Goal: Task Accomplishment & Management: Complete application form

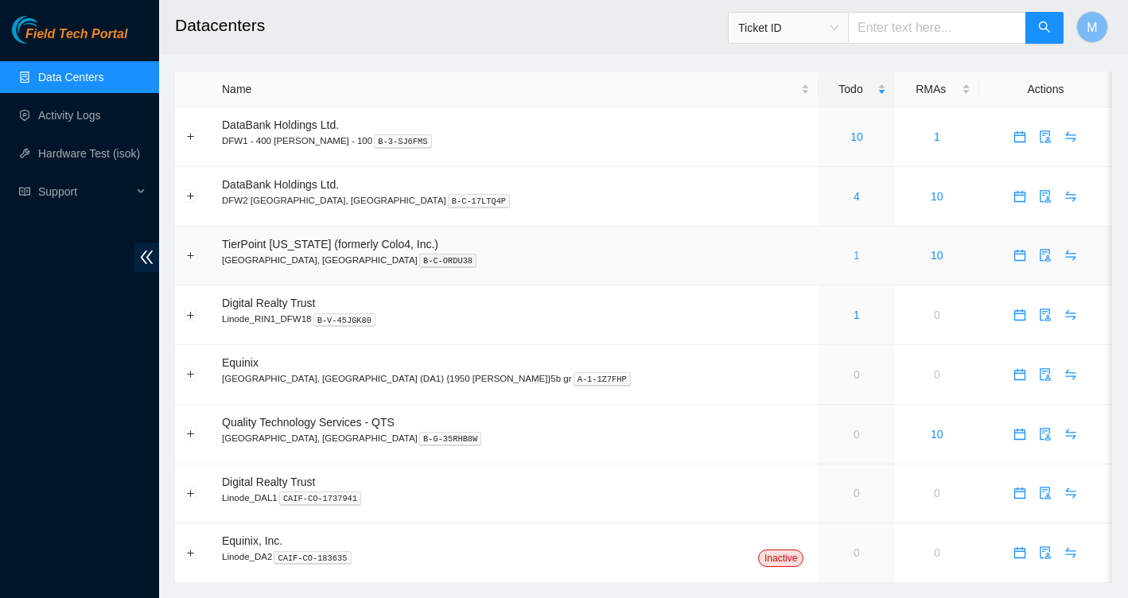
click at [854, 253] on link "1" at bounding box center [857, 255] width 6 height 13
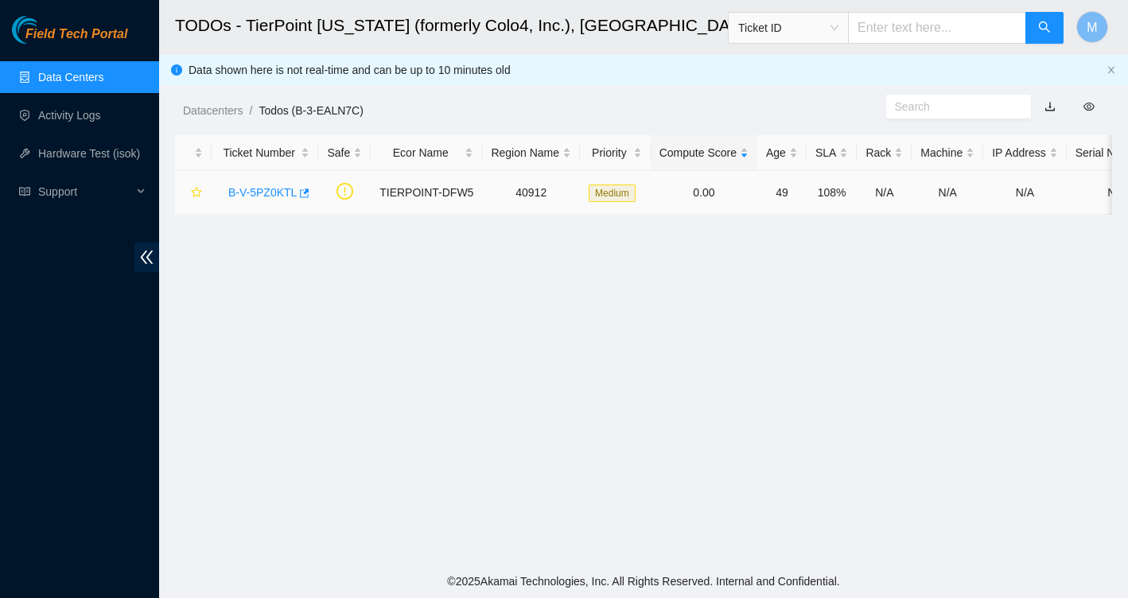
click at [274, 190] on link "B-V-5PZ0KTL" at bounding box center [262, 192] width 68 height 13
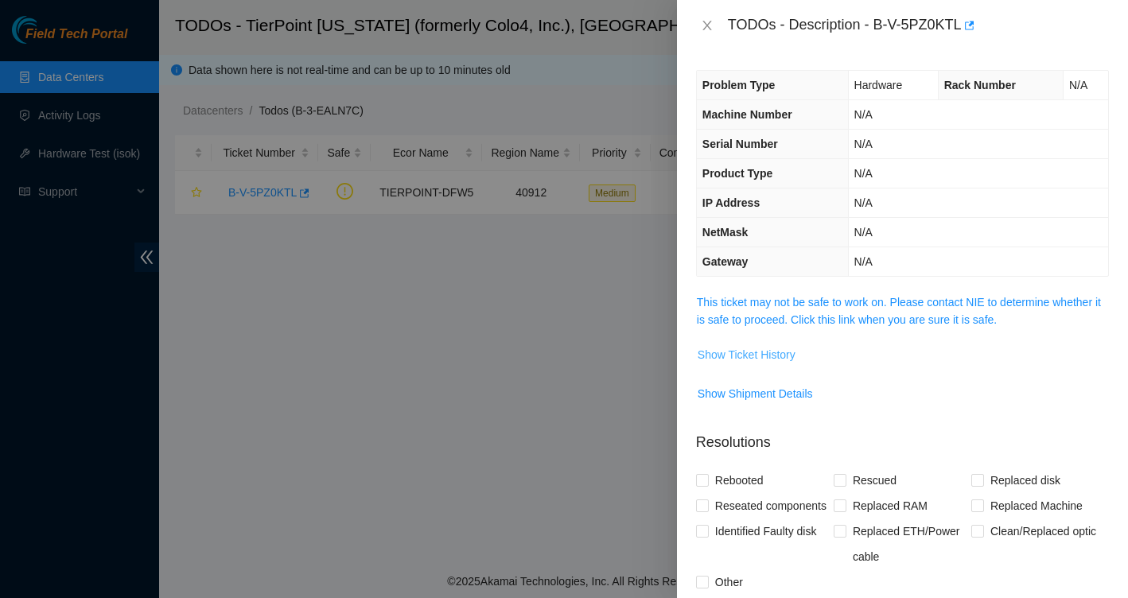
click at [781, 360] on span "Show Ticket History" at bounding box center [747, 355] width 98 height 18
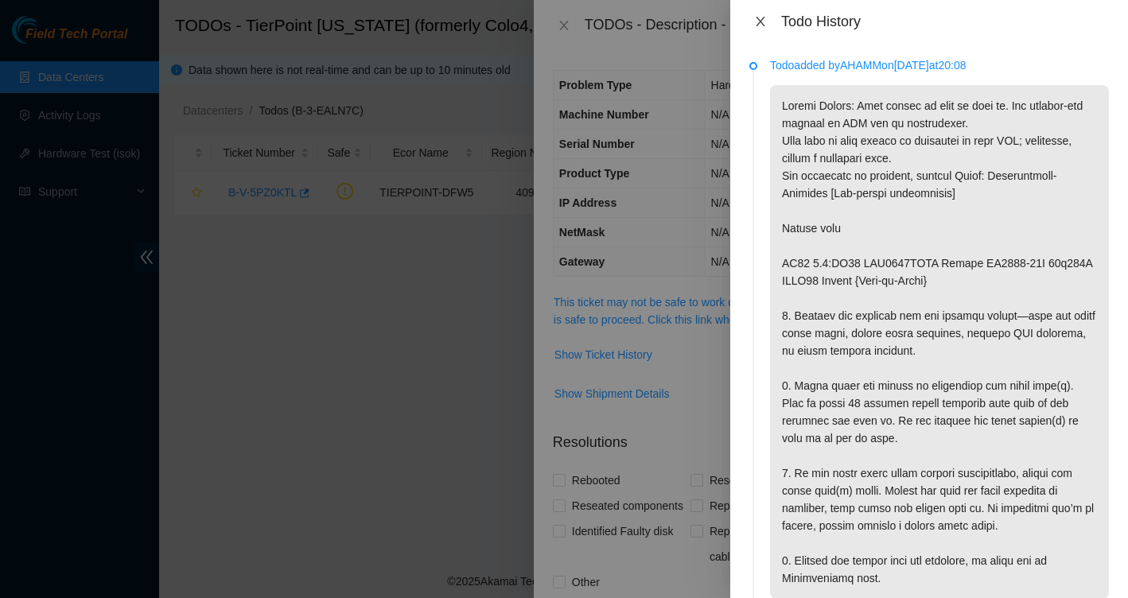
click at [759, 25] on icon "close" at bounding box center [760, 21] width 13 height 13
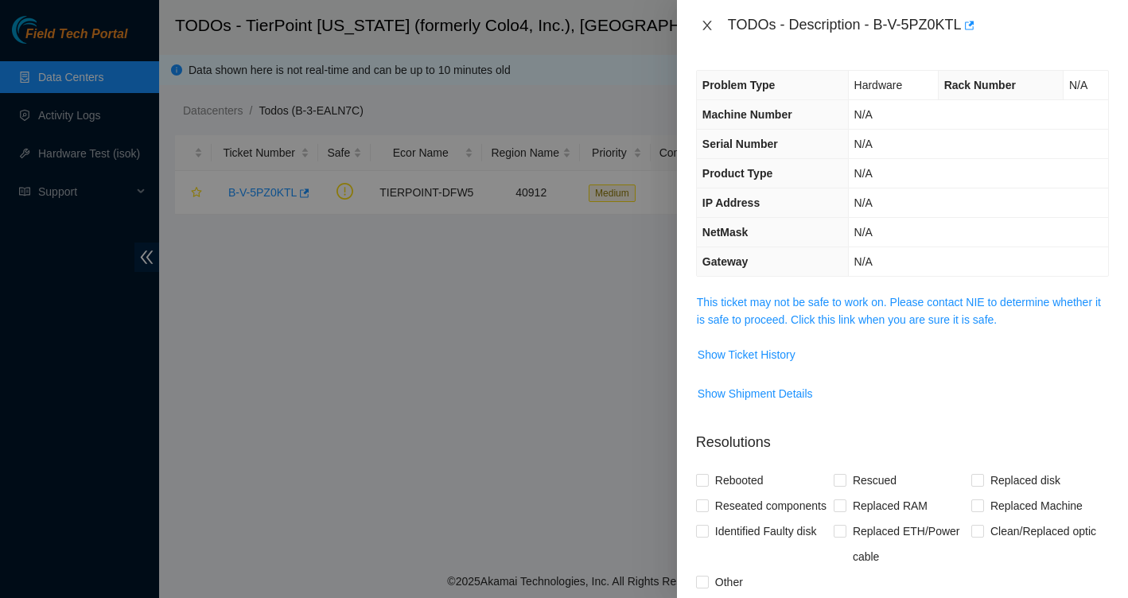
click at [711, 26] on icon "close" at bounding box center [707, 25] width 13 height 13
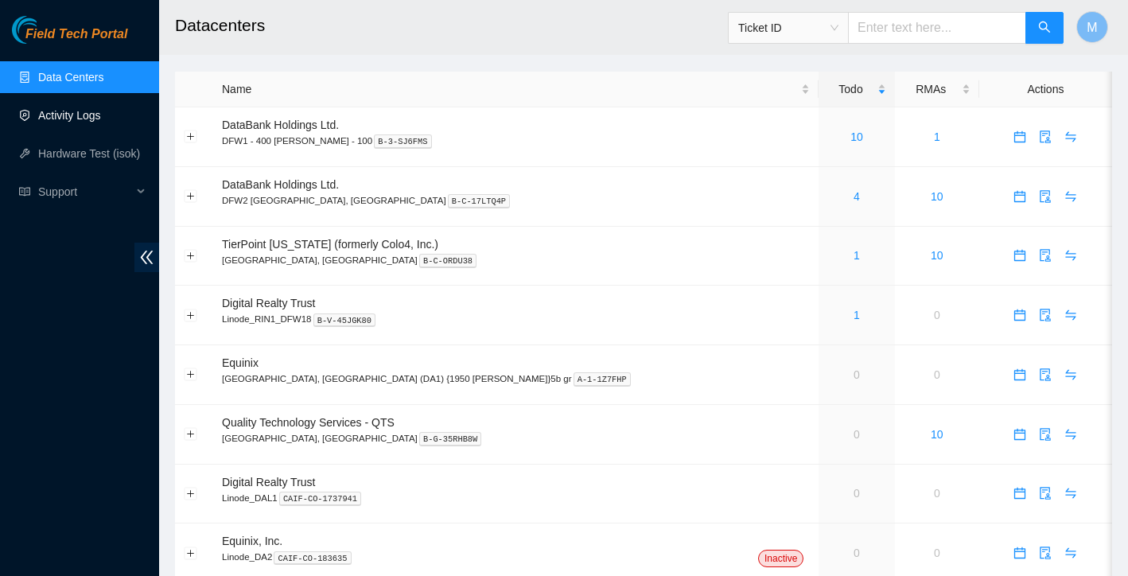
click at [82, 111] on link "Activity Logs" at bounding box center [69, 115] width 63 height 13
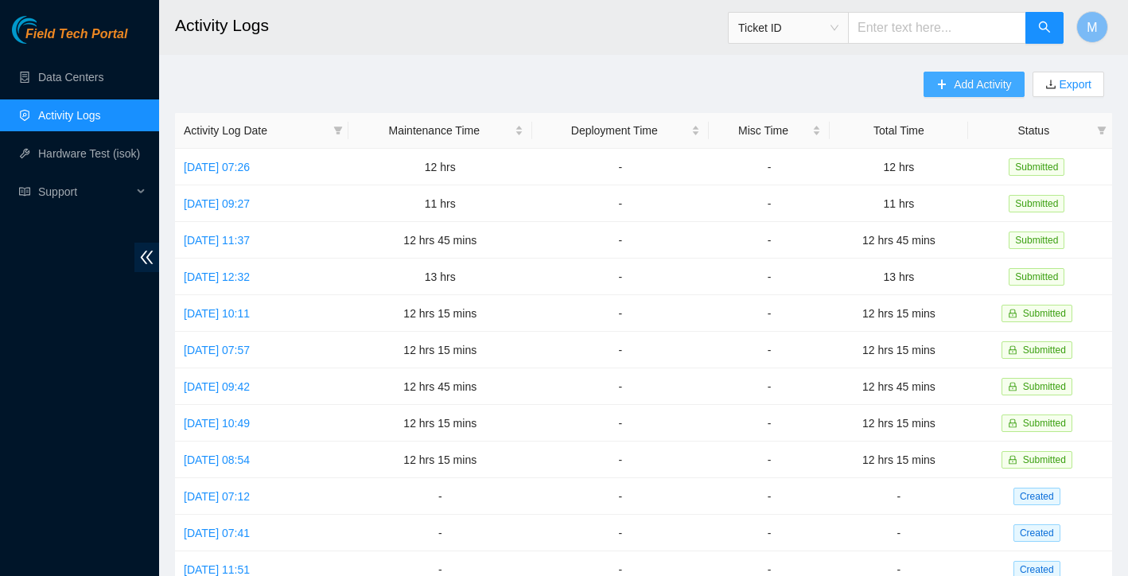
click at [970, 89] on span "Add Activity" at bounding box center [982, 85] width 57 height 18
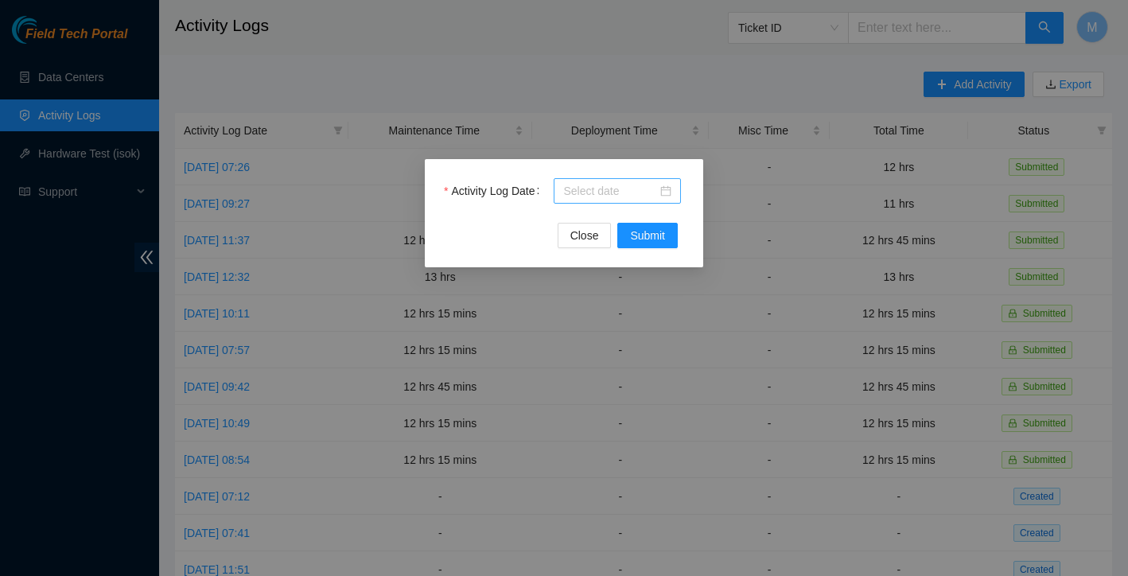
click at [624, 189] on input "Activity Log Date" at bounding box center [610, 191] width 94 height 18
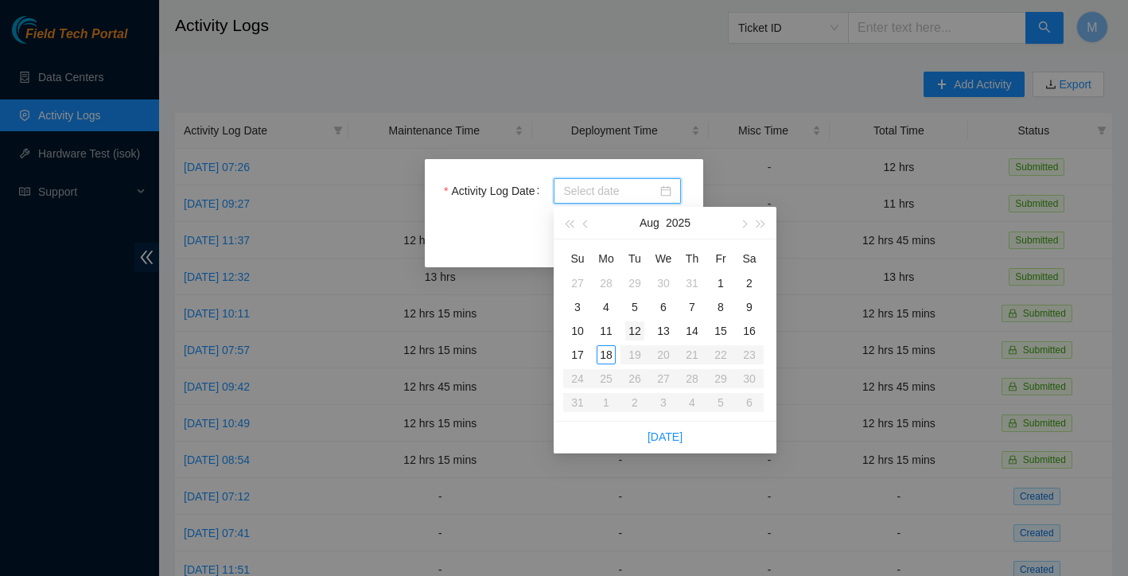
type input "[DATE]"
click at [724, 333] on div "15" at bounding box center [720, 330] width 19 height 19
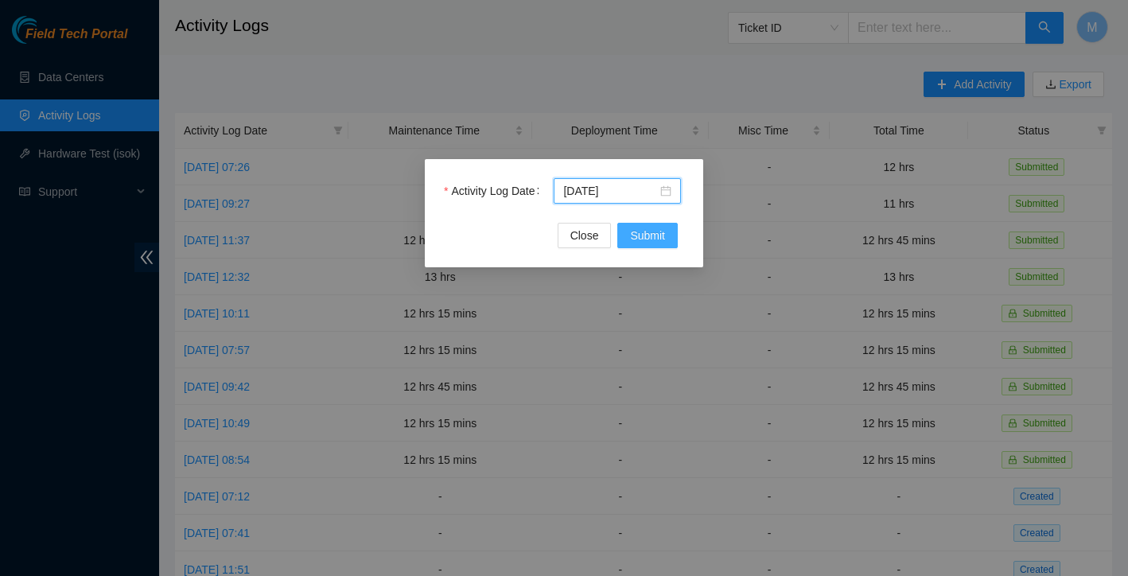
click at [652, 236] on span "Submit" at bounding box center [647, 236] width 35 height 18
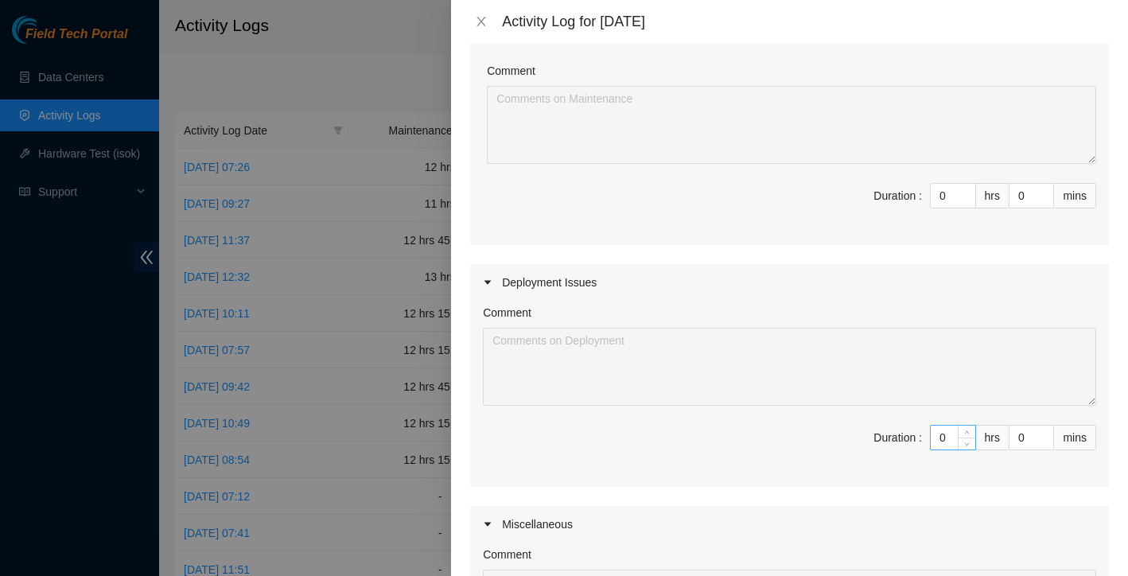
scroll to position [59, 0]
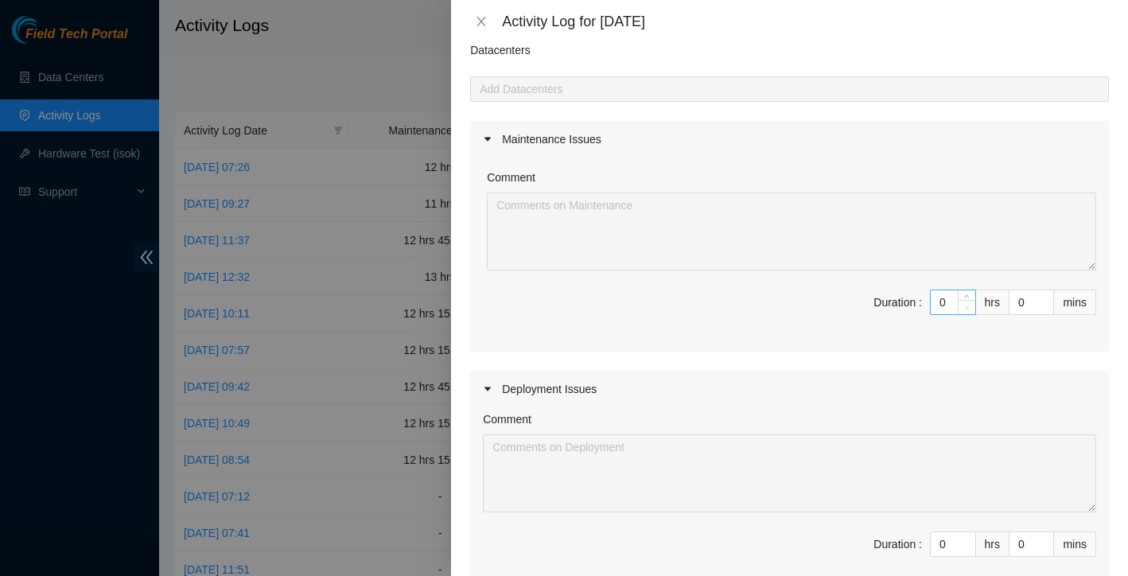
click at [958, 308] on span "Decrease Value" at bounding box center [967, 307] width 18 height 14
type input "1"
click at [964, 298] on icon "up" at bounding box center [967, 299] width 6 height 6
type input "2"
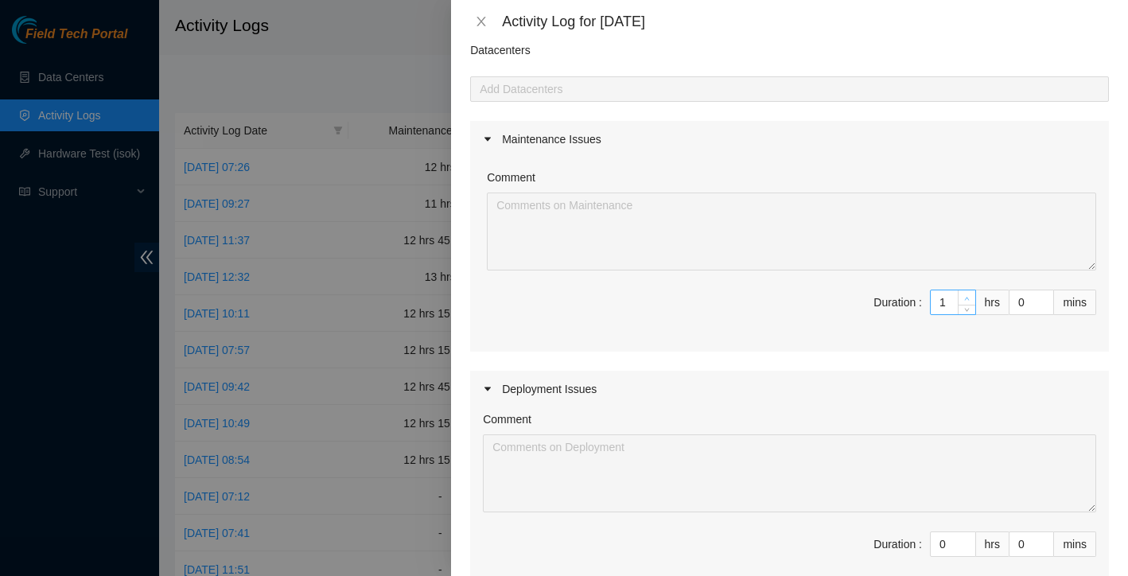
type input "2"
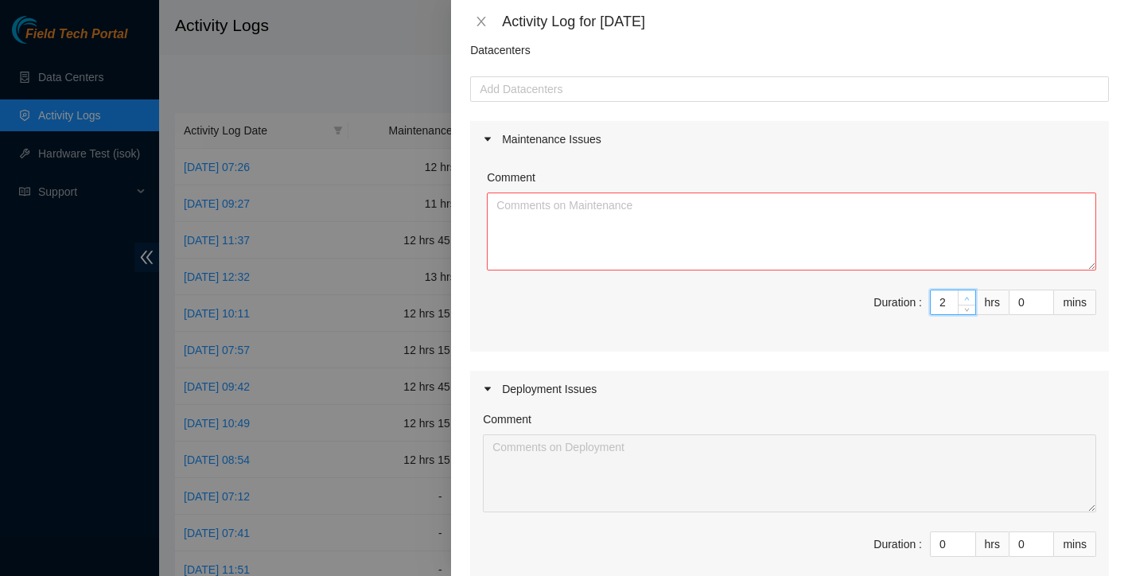
click at [964, 298] on icon "up" at bounding box center [967, 299] width 6 height 6
type input "3"
click at [964, 298] on icon "up" at bounding box center [967, 299] width 6 height 6
type input "4"
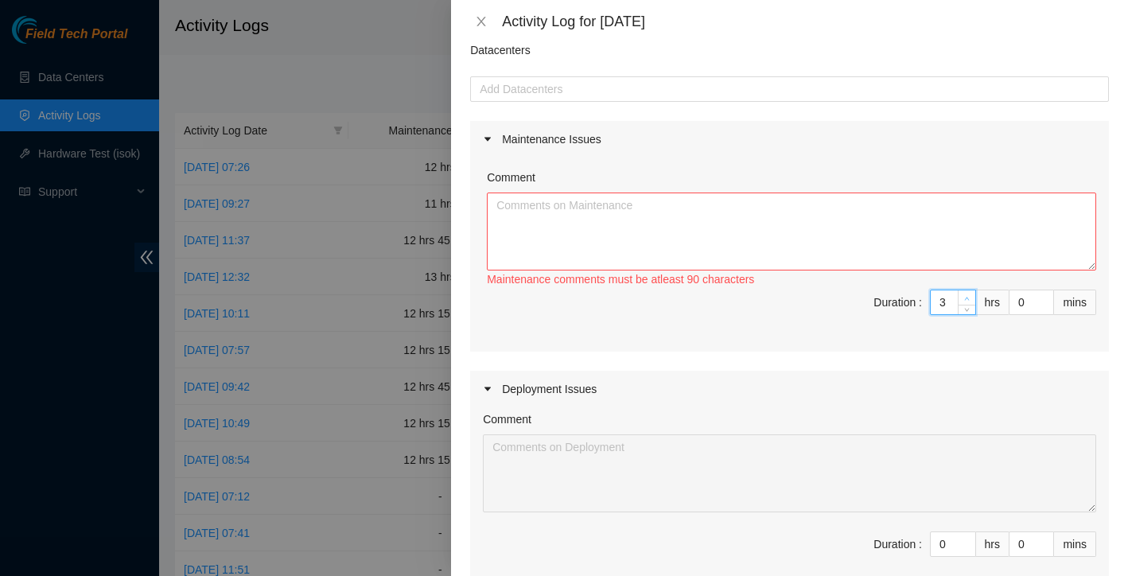
type input "4"
click at [964, 298] on icon "up" at bounding box center [967, 299] width 6 height 6
type input "5"
click at [964, 298] on icon "up" at bounding box center [967, 299] width 6 height 6
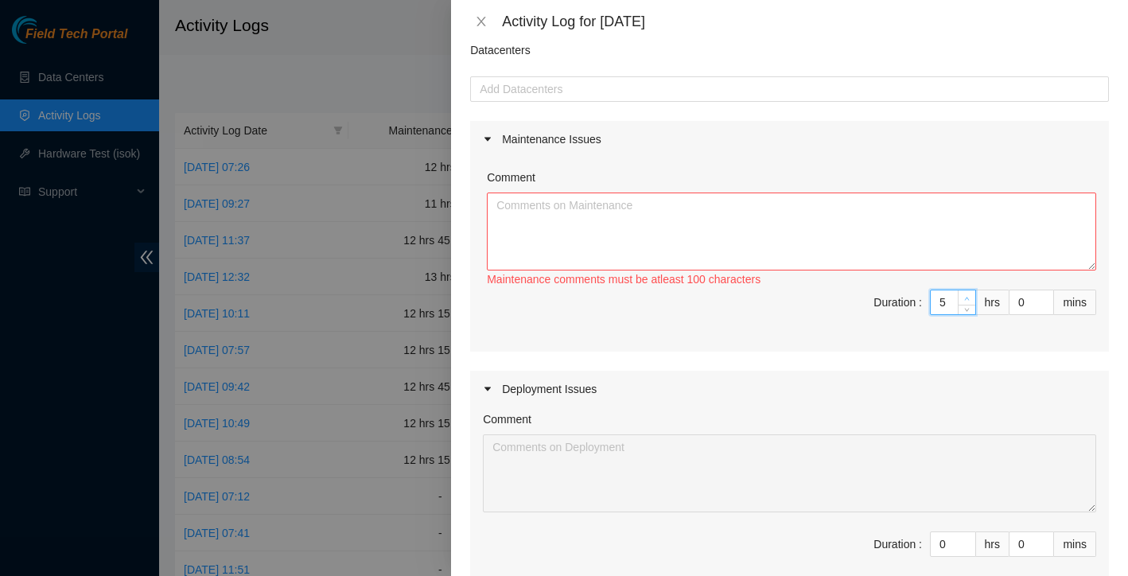
type input "6"
click at [964, 298] on icon "up" at bounding box center [967, 299] width 6 height 6
type input "7"
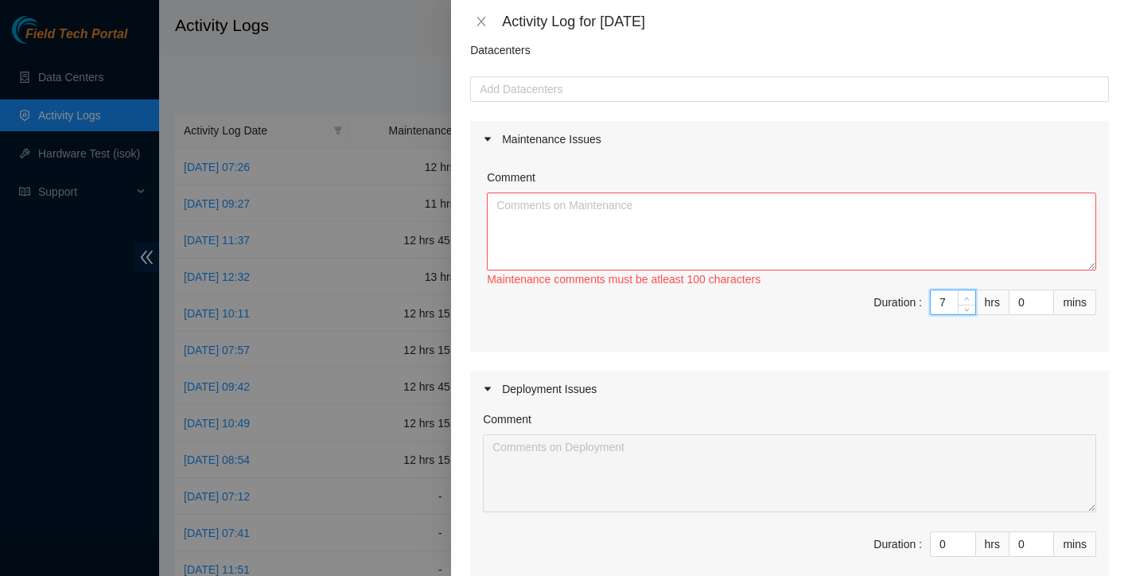
click at [964, 298] on icon "up" at bounding box center [967, 299] width 6 height 6
type input "8"
click at [964, 298] on icon "up" at bounding box center [967, 299] width 6 height 6
type input "9"
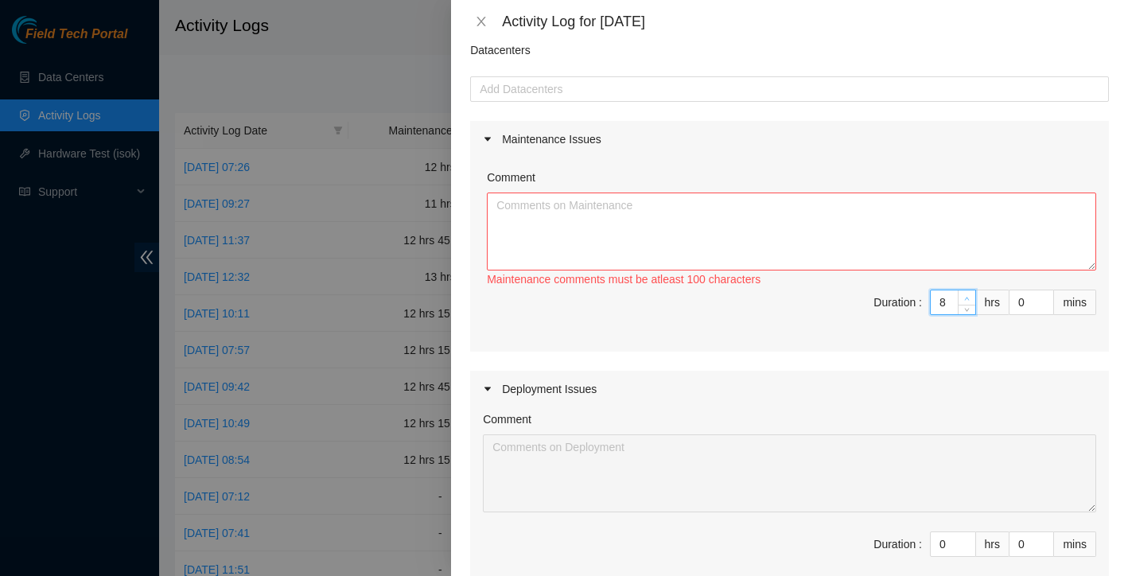
type input "9"
click at [964, 298] on icon "up" at bounding box center [967, 299] width 6 height 6
type input "10"
click at [964, 298] on icon "up" at bounding box center [967, 299] width 6 height 6
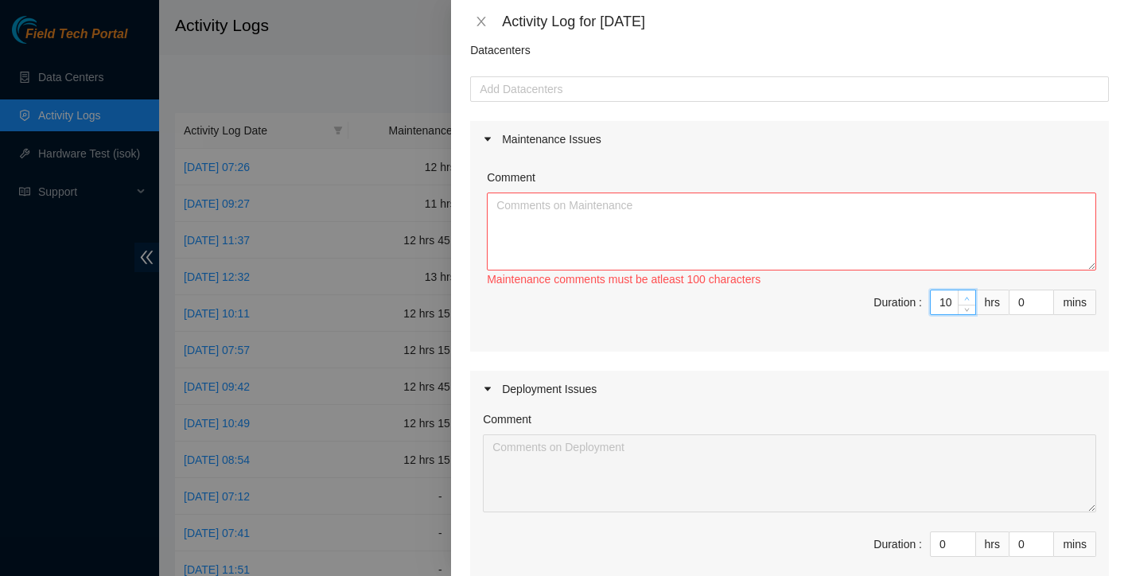
type input "11"
click at [964, 298] on icon "up" at bounding box center [967, 299] width 6 height 6
type input "12"
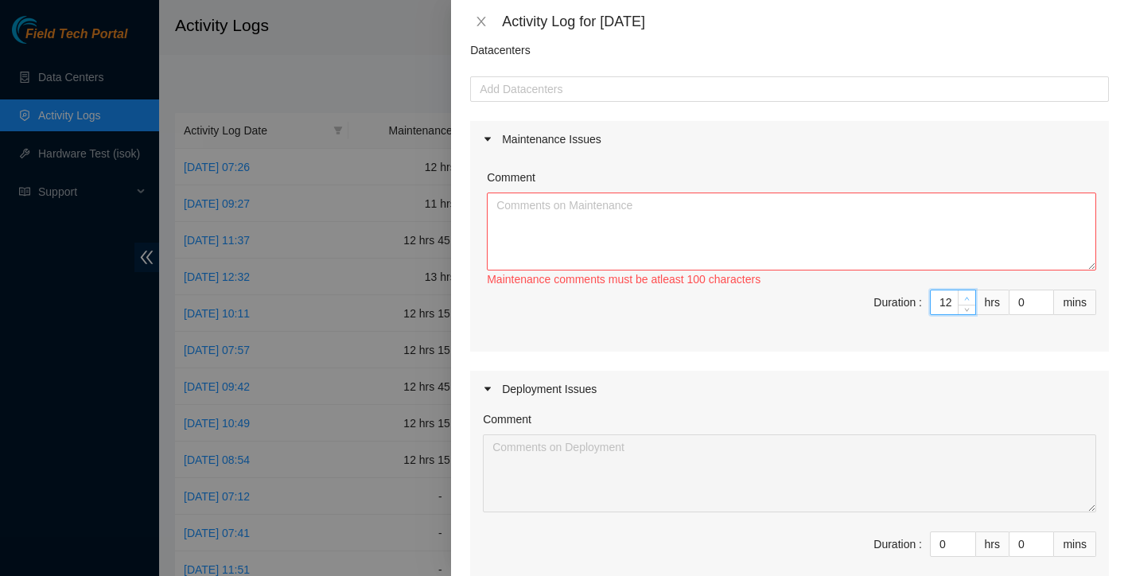
click at [964, 298] on icon "up" at bounding box center [967, 299] width 6 height 6
click at [773, 224] on textarea "Comment" at bounding box center [792, 232] width 610 height 78
paste textarea "Worked alongside Yzaak to improve overall organization and cleanliness within t…"
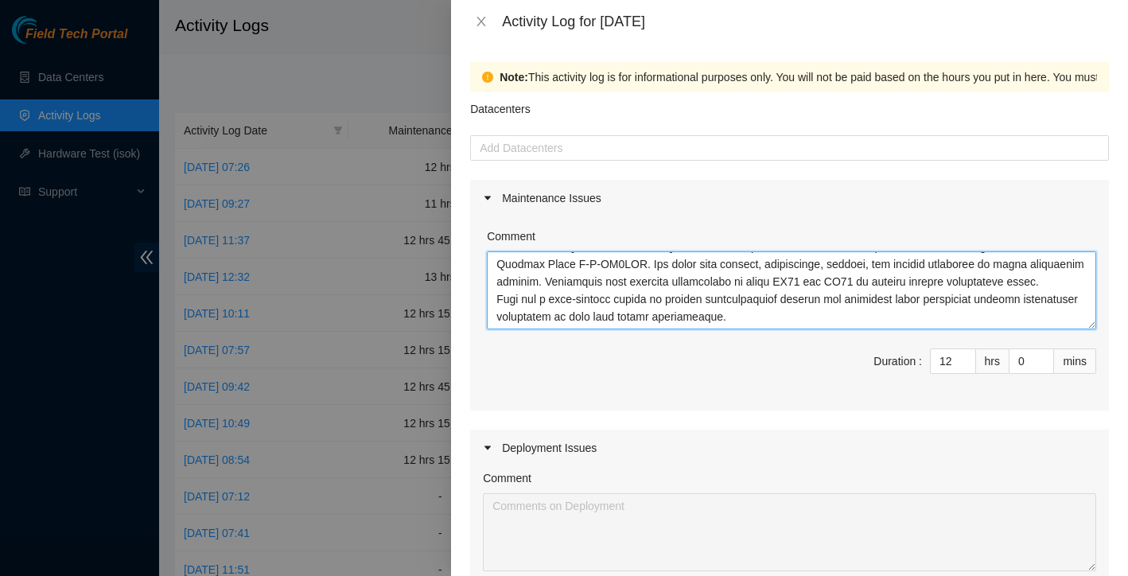
scroll to position [0, 0]
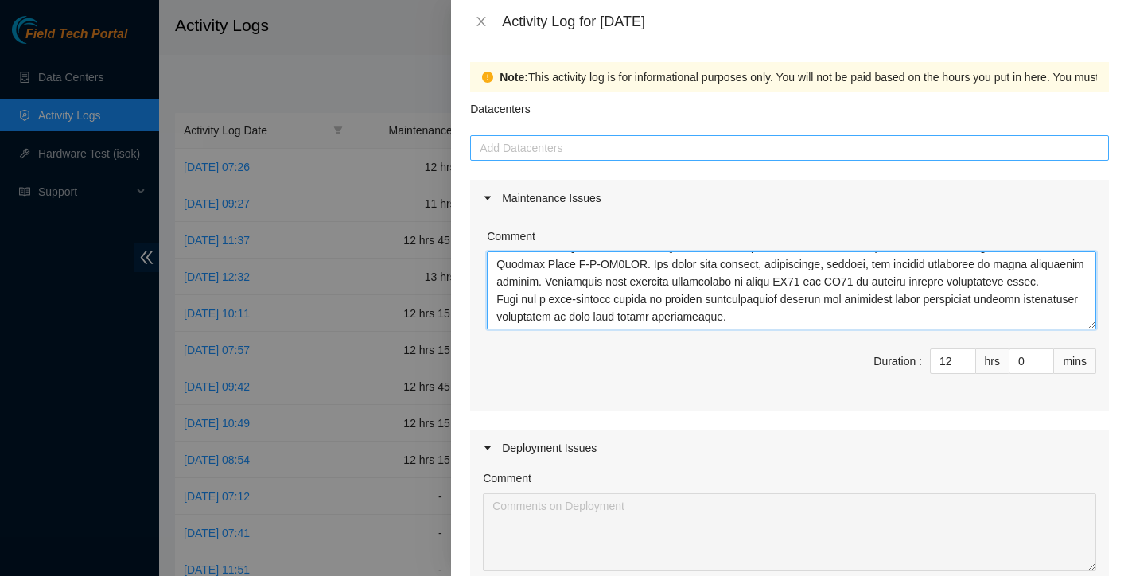
click at [777, 151] on div at bounding box center [789, 147] width 631 height 19
type textarea "Worked alongside Yzaak to improve overall organization and cleanliness within t…"
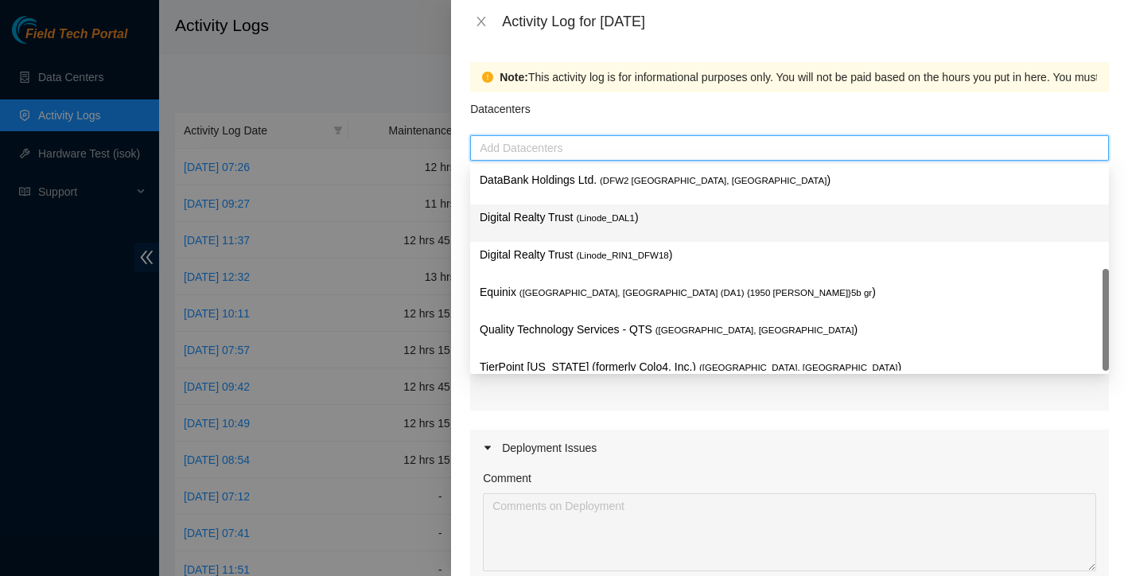
scroll to position [58, 0]
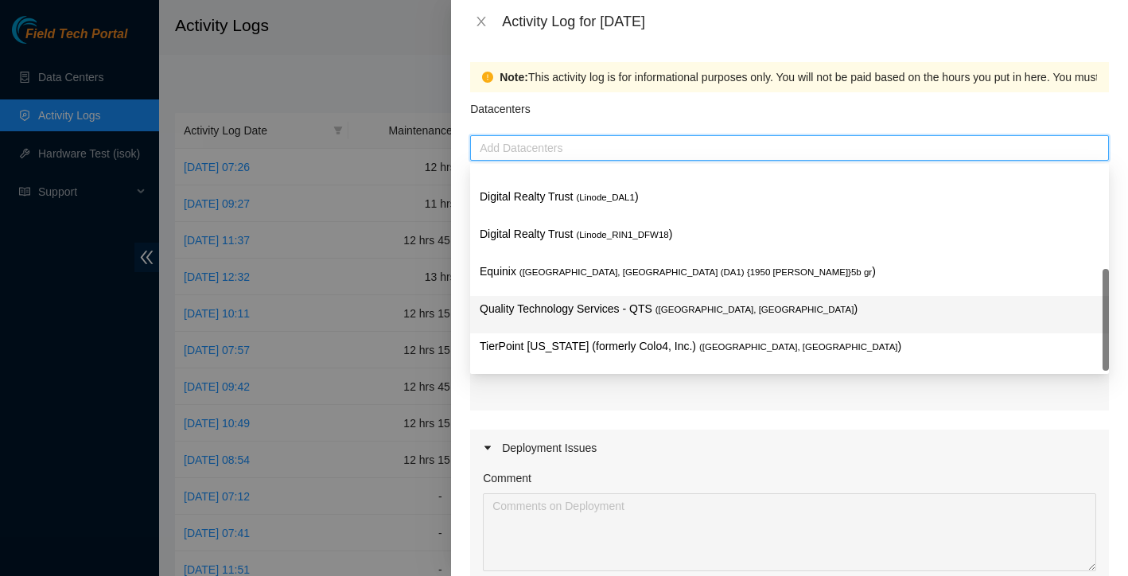
click at [640, 302] on p "Quality Technology Services - QTS ( [GEOGRAPHIC_DATA], [GEOGRAPHIC_DATA] )" at bounding box center [790, 309] width 620 height 18
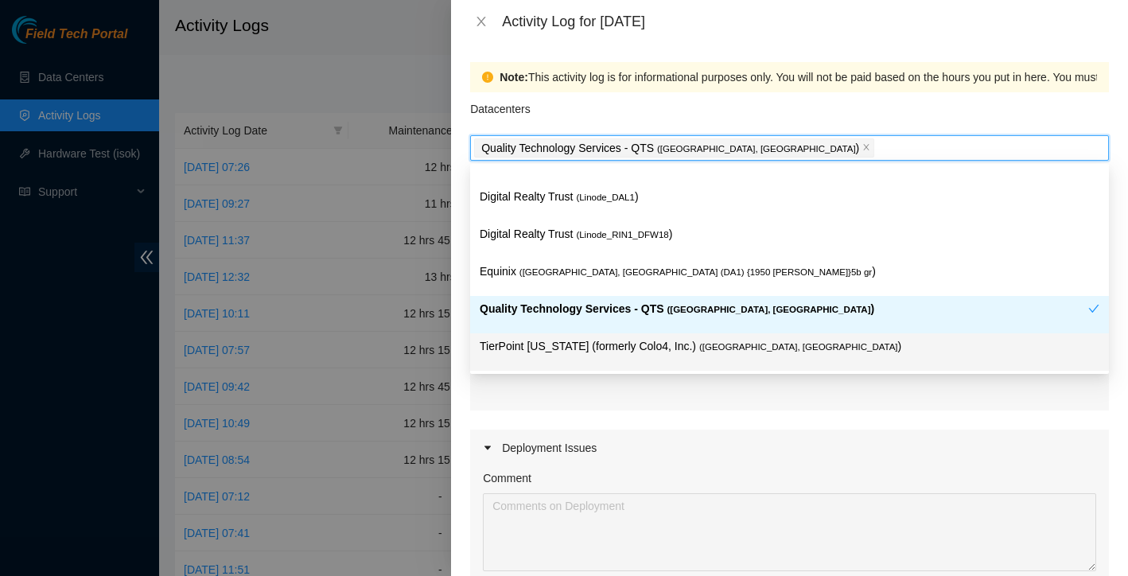
click at [617, 347] on p "TierPoint [US_STATE] (formerly Colo4, Inc.) ( [GEOGRAPHIC_DATA], [GEOGRAPHIC_DA…" at bounding box center [790, 346] width 620 height 18
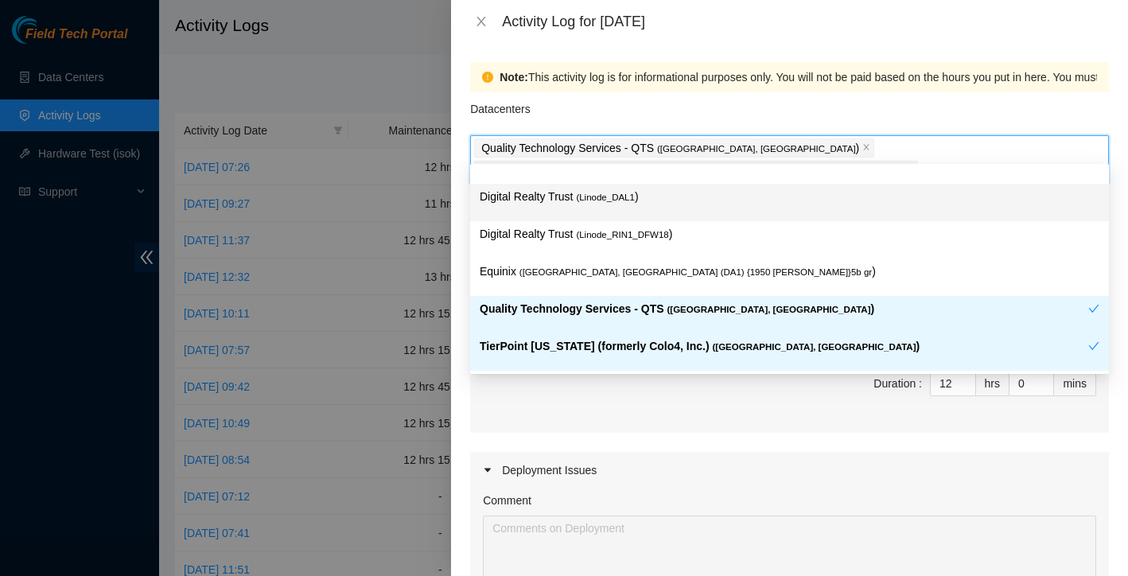
click at [806, 99] on div "Datacenters" at bounding box center [789, 113] width 639 height 43
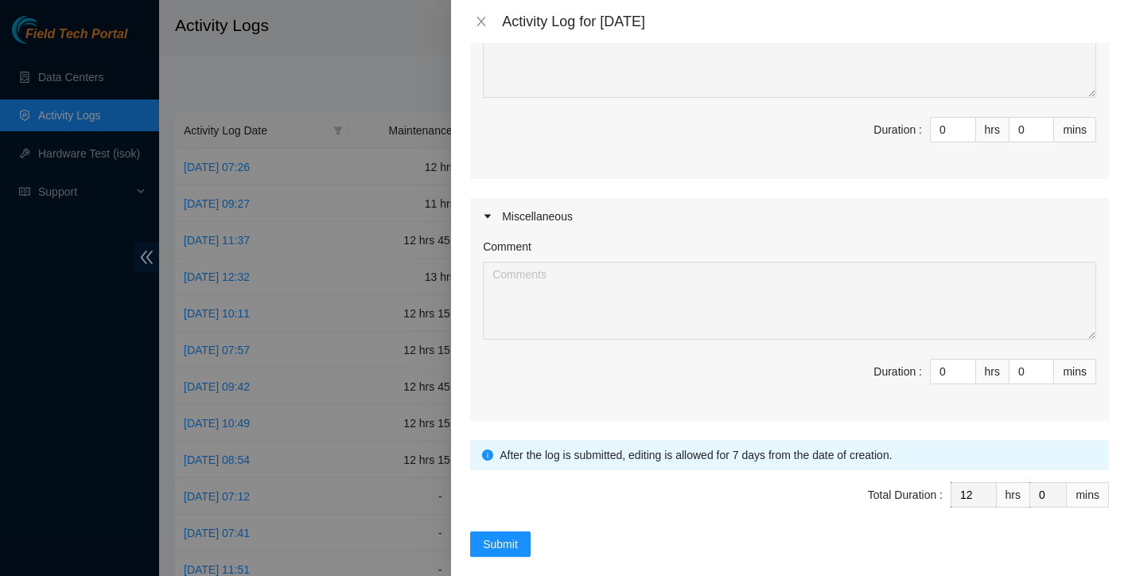
scroll to position [493, 0]
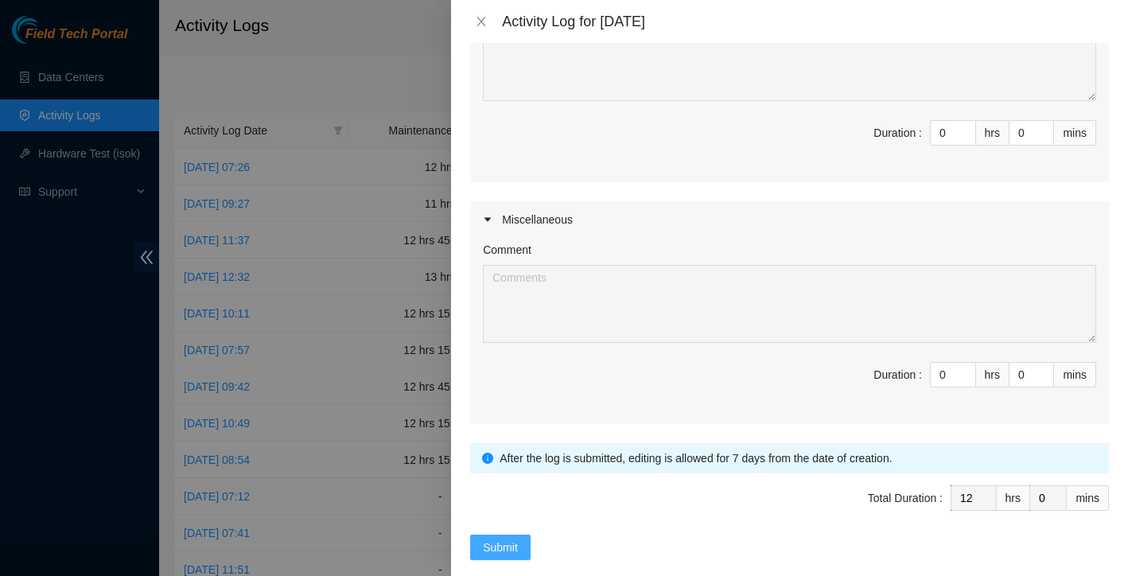
click at [512, 539] on span "Submit" at bounding box center [500, 548] width 35 height 18
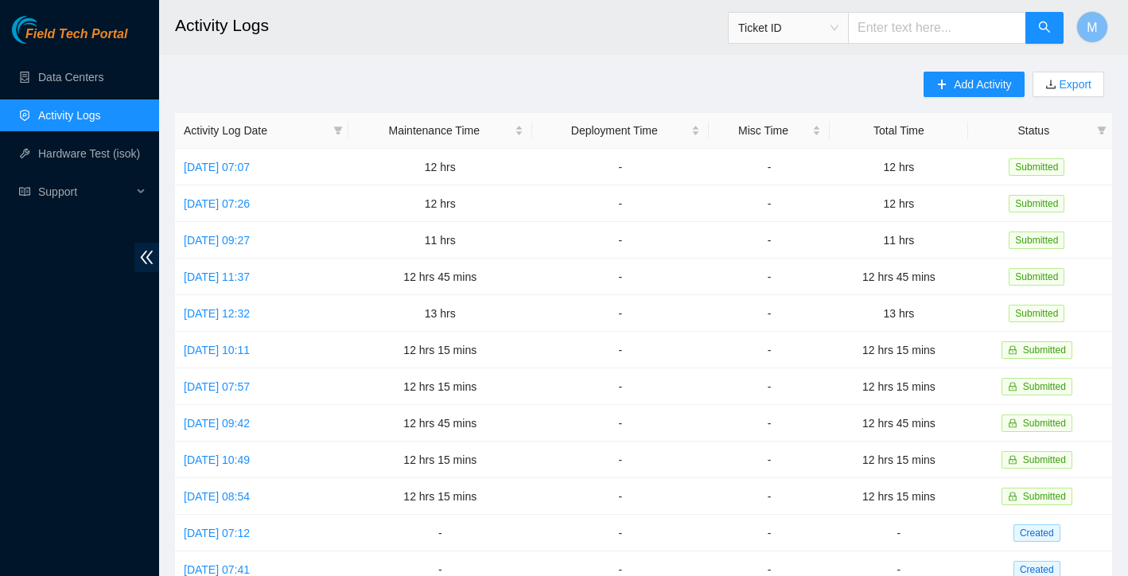
click at [220, 0] on h2 "Activity Logs" at bounding box center [559, 25] width 768 height 51
click at [66, 82] on link "Data Centers" at bounding box center [70, 77] width 65 height 13
